Goal: Information Seeking & Learning: Find contact information

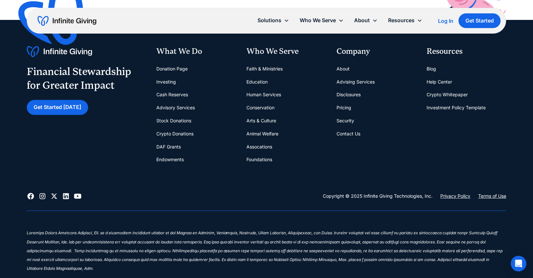
scroll to position [2706, 0]
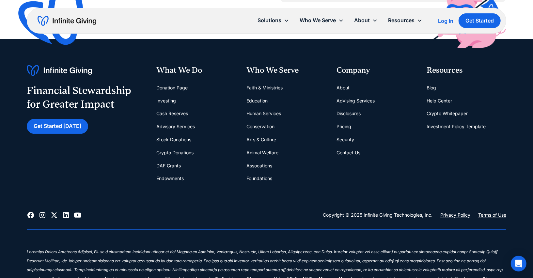
click at [353, 150] on link "Contact Us" at bounding box center [348, 152] width 24 height 13
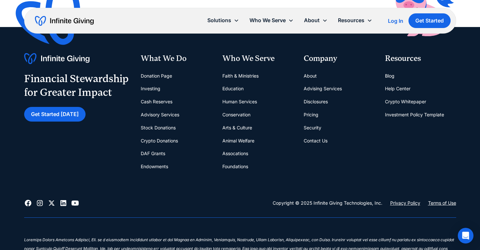
scroll to position [593, 0]
click at [312, 137] on link "Contact Us" at bounding box center [316, 140] width 24 height 13
